Goal: Find specific page/section

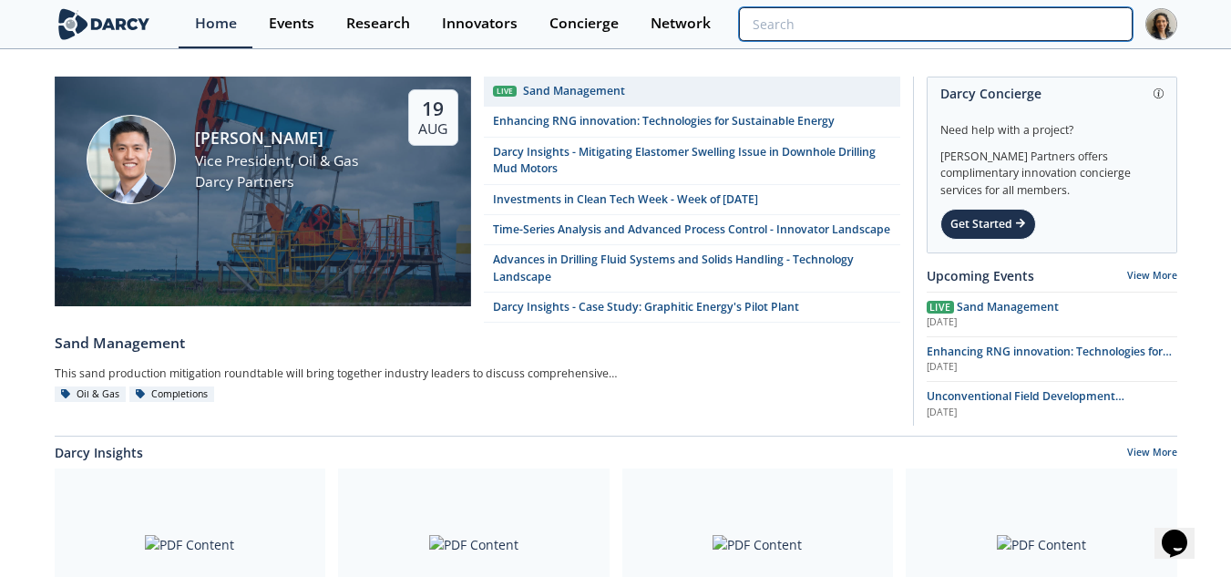
click at [1017, 26] on input "search" at bounding box center [935, 24] width 393 height 34
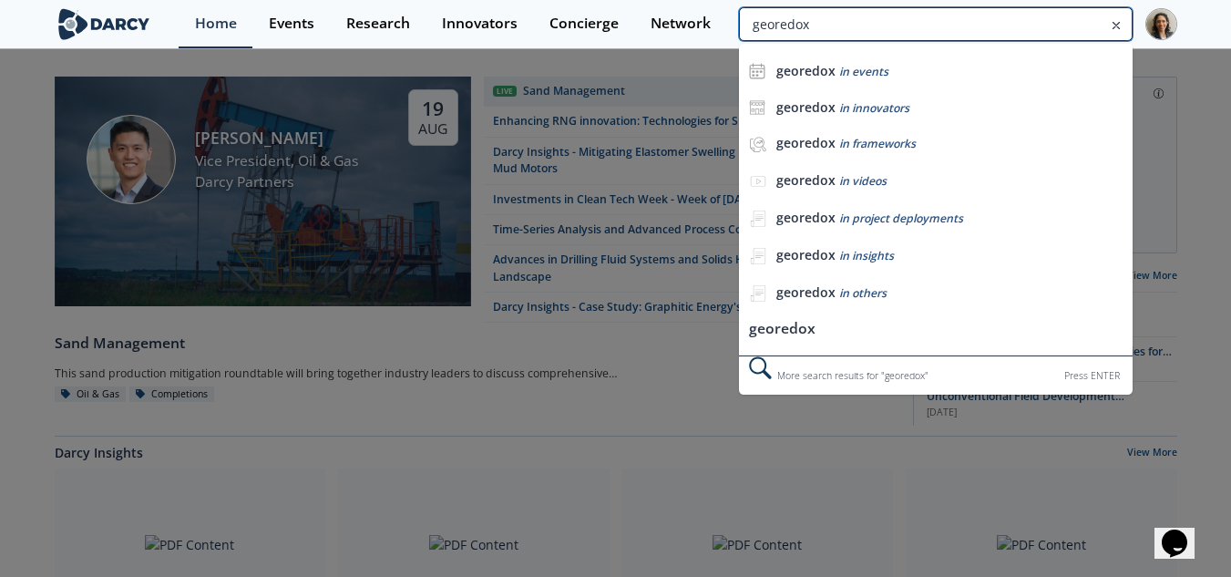
type input "georedox"
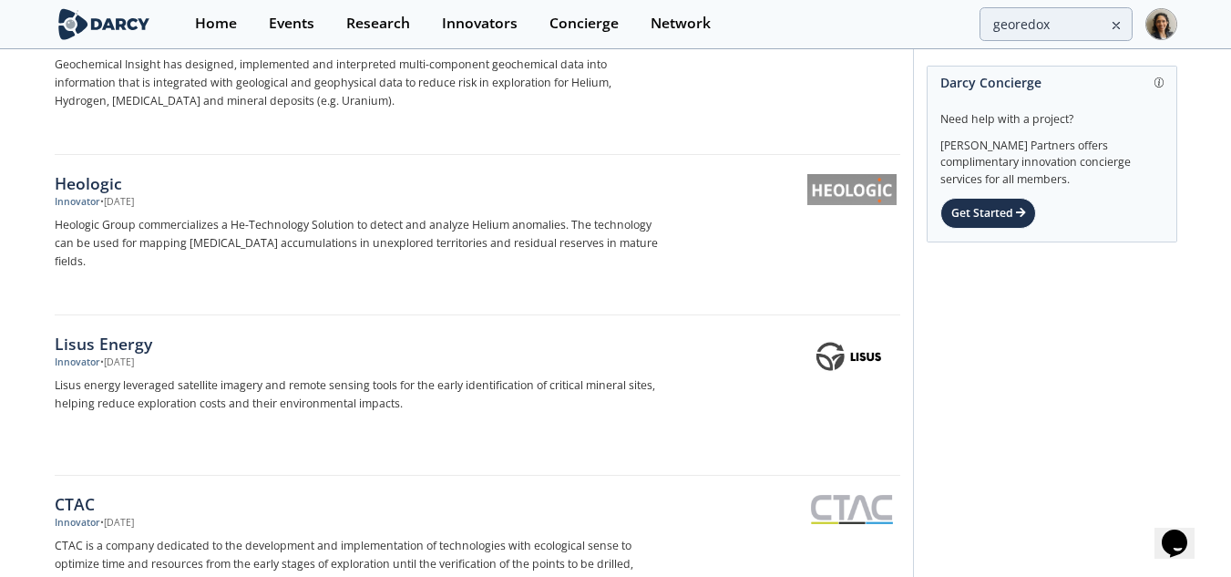
scroll to position [1439, 0]
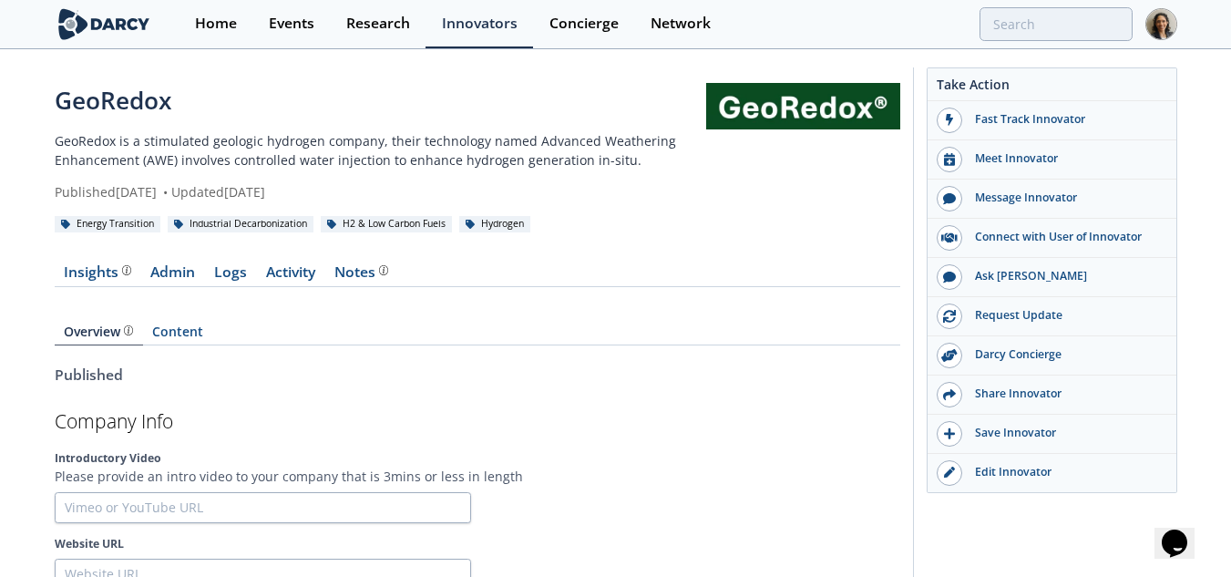
click at [99, 275] on div "Insights" at bounding box center [97, 272] width 67 height 15
